Goal: Task Accomplishment & Management: Use online tool/utility

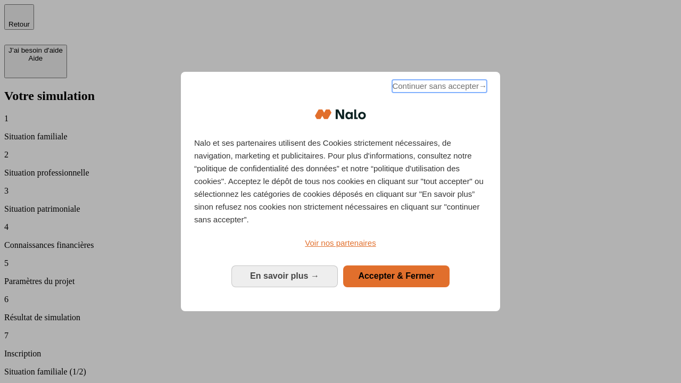
click at [439, 88] on span "Continuer sans accepter →" at bounding box center [439, 86] width 95 height 13
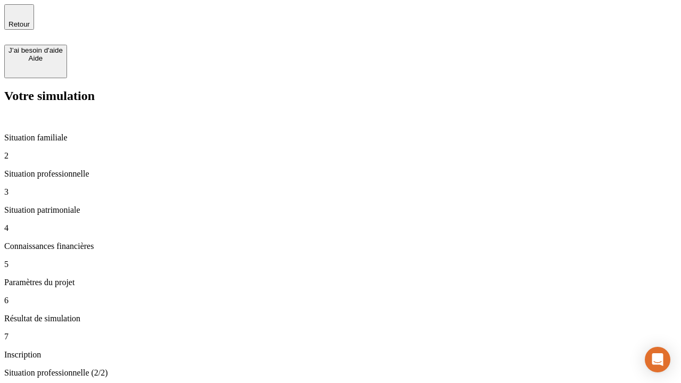
type input "30 000"
type input "1 000"
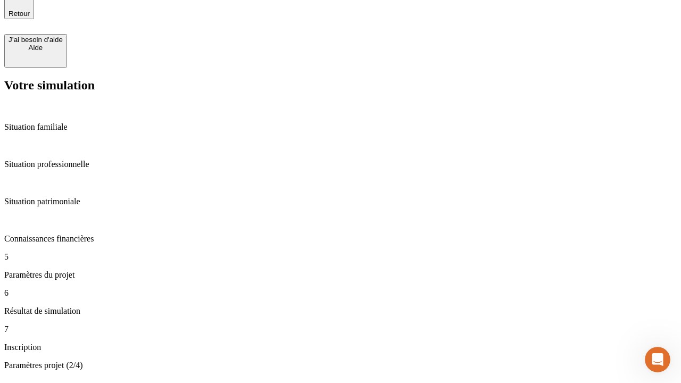
type input "40"
type input "64"
type input "200 000"
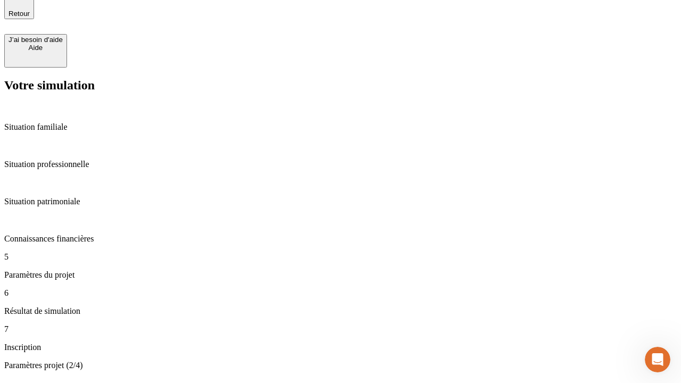
type input "640"
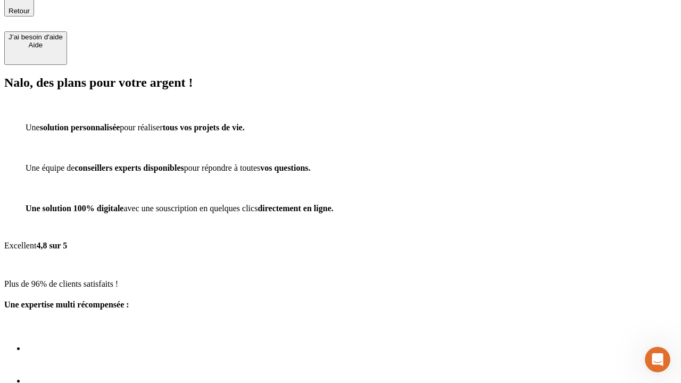
scroll to position [3, 0]
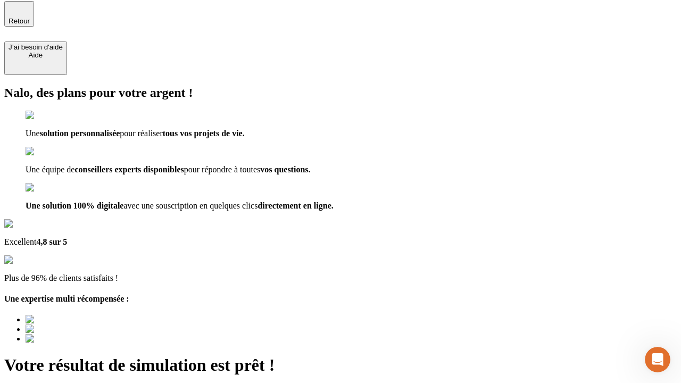
type input "[EMAIL_ADDRESS][DOMAIN_NAME]"
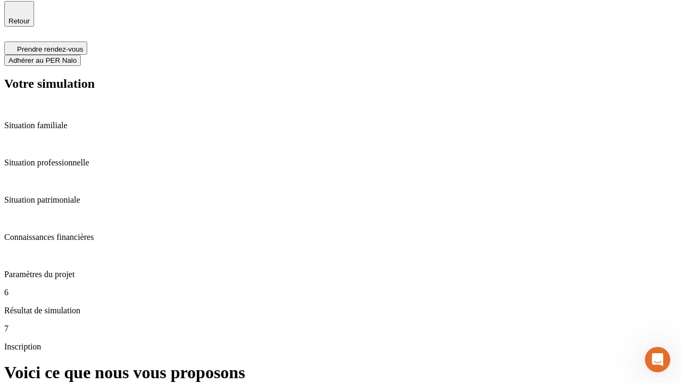
click at [77, 56] on span "Adhérer au PER Nalo" at bounding box center [43, 60] width 68 height 8
